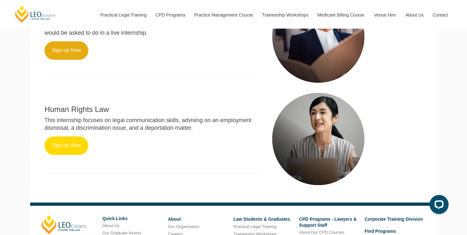
scroll to position [394, 0]
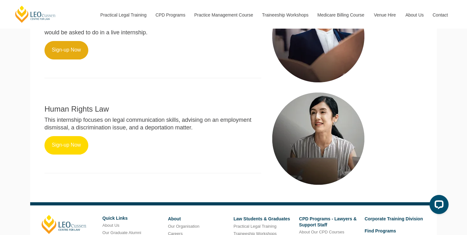
click at [67, 138] on link "Sign-up Now" at bounding box center [66, 145] width 44 height 18
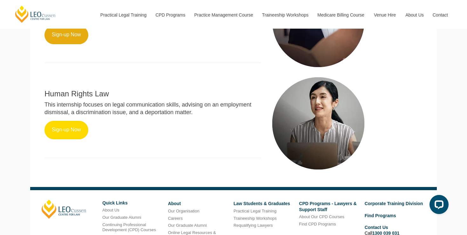
scroll to position [405, 0]
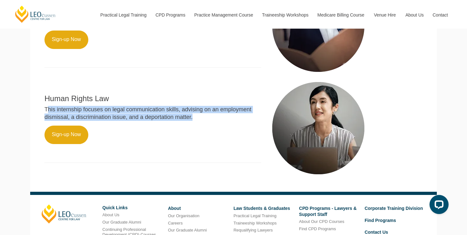
drag, startPoint x: 47, startPoint y: 104, endPoint x: 205, endPoint y: 110, distance: 158.3
click at [205, 110] on p "This internship focuses on legal communication skills, advising on an employmen…" at bounding box center [152, 113] width 217 height 15
click at [170, 108] on p "This internship focuses on legal communication skills, advising on an employmen…" at bounding box center [152, 113] width 217 height 15
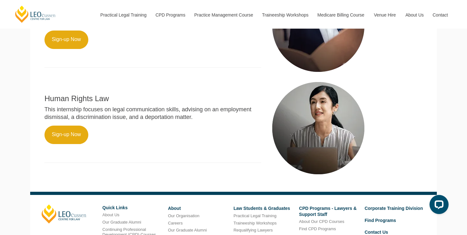
drag, startPoint x: 194, startPoint y: 113, endPoint x: 46, endPoint y: 98, distance: 149.5
click at [46, 98] on div "Human Rights Law This internship focuses on legal communication skills, advisin…" at bounding box center [153, 124] width 226 height 89
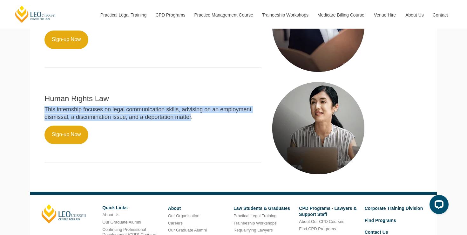
drag, startPoint x: 45, startPoint y: 102, endPoint x: 181, endPoint y: 111, distance: 136.9
click at [181, 111] on p "This internship focuses on legal communication skills, advising on an employmen…" at bounding box center [152, 113] width 217 height 15
copy p "This internship focuses on legal communication skills, advising on an employmen…"
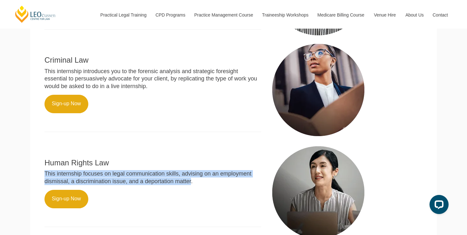
scroll to position [333, 0]
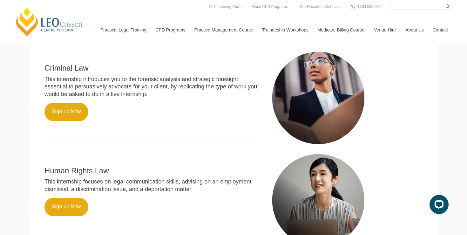
click at [45, 166] on h2 "Human Rights Law" at bounding box center [152, 170] width 217 height 8
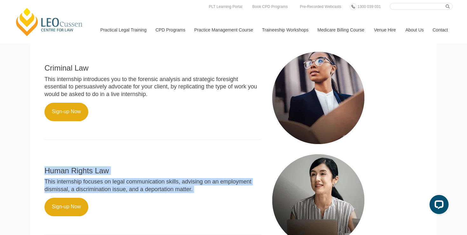
drag, startPoint x: 45, startPoint y: 165, endPoint x: 193, endPoint y: 181, distance: 148.9
click at [193, 181] on div "Human Rights Law This internship focuses on legal communication skills, advisin…" at bounding box center [153, 196] width 226 height 89
copy div "Human Rights Law This internship focuses on legal communication skills, advisin…"
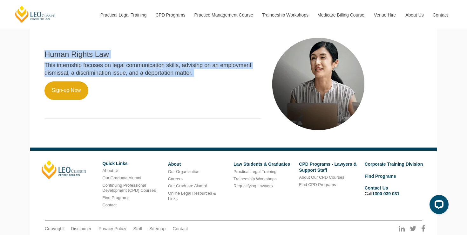
scroll to position [450, 0]
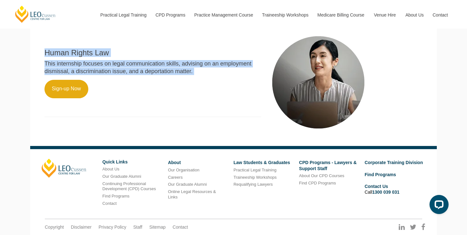
copy div "Human Rights Law This internship focuses on legal communication skills, advisin…"
